Goal: Obtain resource: Obtain resource

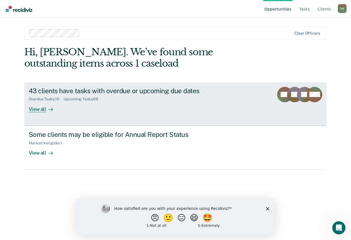
click at [33, 110] on div "View all" at bounding box center [44, 106] width 31 height 11
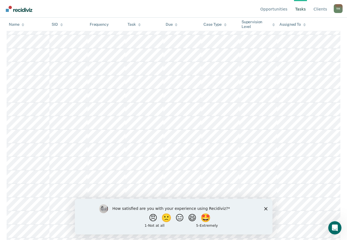
scroll to position [138, 0]
click at [266, 209] on polygon "Close survey" at bounding box center [265, 208] width 3 height 3
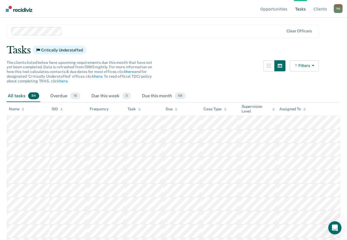
scroll to position [0, 0]
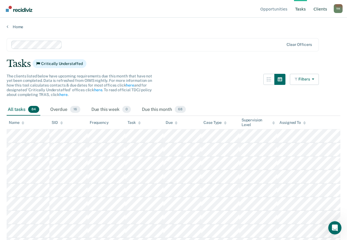
click at [319, 9] on link "Client s" at bounding box center [321, 9] width 16 height 18
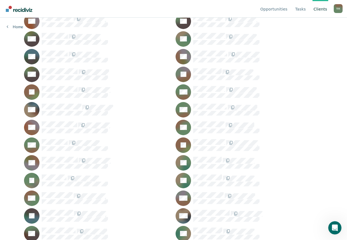
scroll to position [830, 0]
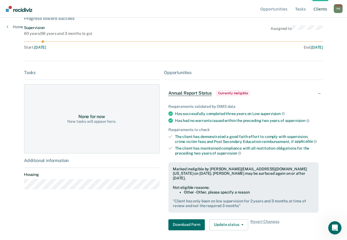
scroll to position [46, 0]
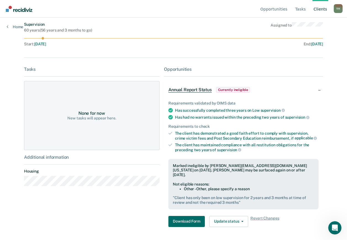
click at [183, 90] on span "Annual Report Status" at bounding box center [189, 90] width 43 height 6
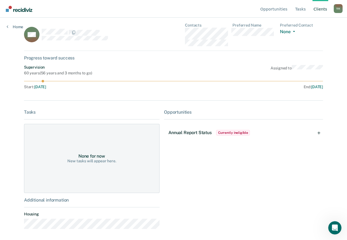
click at [224, 132] on span "Currently ineligible" at bounding box center [233, 133] width 34 height 6
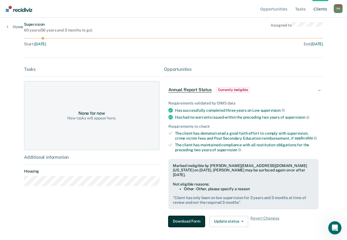
click at [184, 216] on button "Download Form" at bounding box center [186, 221] width 36 height 11
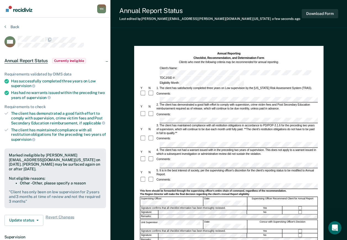
click at [288, 19] on div "Annual Report Status Last edited by Yolanda.Herndon@tdcj.texas.gov a few second…" at bounding box center [228, 14] width 237 height 28
click at [315, 12] on button "Download Form" at bounding box center [320, 13] width 36 height 9
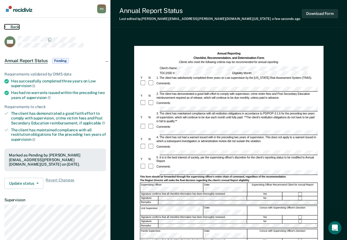
click at [11, 26] on button "Back" at bounding box center [11, 26] width 15 height 5
